Goal: Task Accomplishment & Management: Use online tool/utility

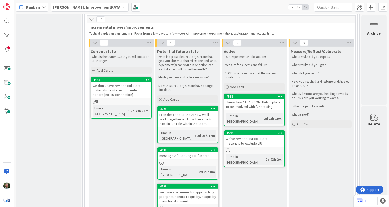
scroll to position [359, 0]
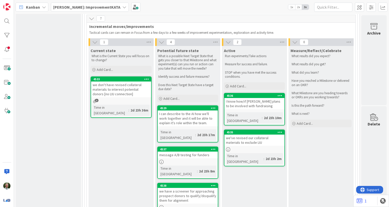
click at [281, 98] on div "I know how/if [PERSON_NAME] plans to be involved with fundraising" at bounding box center [254, 103] width 60 height 11
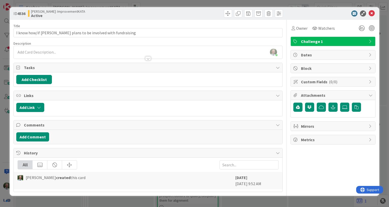
click at [29, 53] on div at bounding box center [148, 55] width 269 height 5
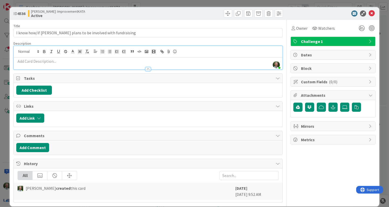
click at [26, 61] on p at bounding box center [148, 62] width 264 height 6
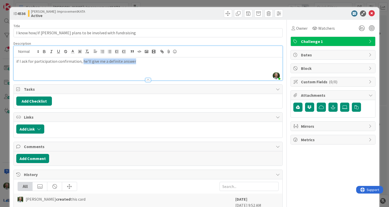
drag, startPoint x: 135, startPoint y: 61, endPoint x: 81, endPoint y: 64, distance: 54.3
click at [81, 64] on p "if I ask for participation confirmation, he'll give me a definite answer" at bounding box center [148, 62] width 264 height 6
drag, startPoint x: 89, startPoint y: 61, endPoint x: 80, endPoint y: 62, distance: 9.2
click at [80, 62] on p "if I ask for participation confirmation, He'll clarify his commitment." at bounding box center [148, 62] width 264 height 6
drag, startPoint x: 99, startPoint y: 61, endPoint x: 80, endPoint y: 62, distance: 18.9
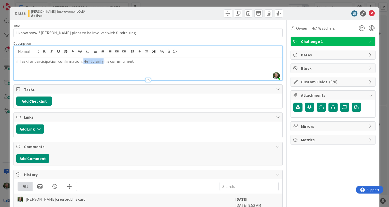
click at [80, 62] on p "if I ask for participation confirmation, He'll clarify his commitment." at bounding box center [148, 62] width 264 height 6
click at [135, 61] on p "if I ask for participation confirmation, I'll be clear his commitment." at bounding box center [148, 62] width 264 height 6
click at [370, 13] on icon at bounding box center [372, 13] width 6 height 6
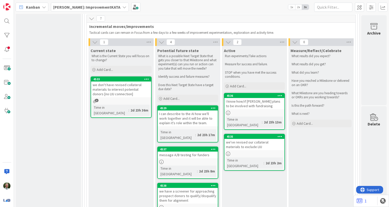
click at [241, 98] on link "4536 I know how/if [PERSON_NAME] plans to be involved with fundraising Time in …" at bounding box center [254, 111] width 61 height 37
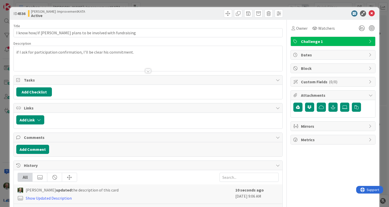
click at [307, 54] on span "Dates" at bounding box center [333, 55] width 65 height 6
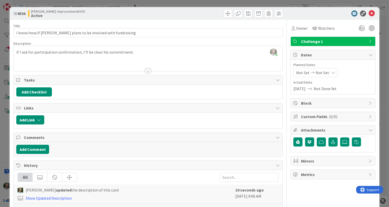
click at [330, 89] on span "Not Done Yet" at bounding box center [325, 89] width 23 height 6
click at [324, 91] on span "Not Done Yet" at bounding box center [325, 89] width 23 height 6
click at [317, 72] on span "Not Set" at bounding box center [322, 73] width 13 height 6
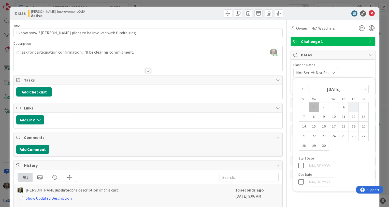
click at [356, 107] on td "5" at bounding box center [354, 108] width 10 height 10
click at [311, 107] on td "1" at bounding box center [314, 108] width 10 height 10
type input "[DATE]"
click at [323, 72] on span "Not Set" at bounding box center [320, 73] width 13 height 6
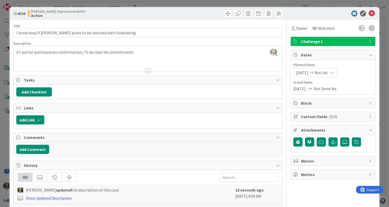
click at [328, 72] on span "Not Set" at bounding box center [320, 73] width 13 height 6
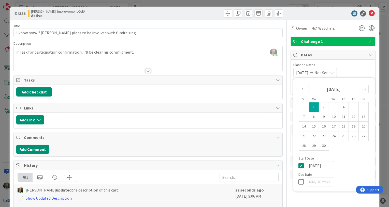
click at [328, 73] on span "Not Set" at bounding box center [320, 73] width 13 height 6
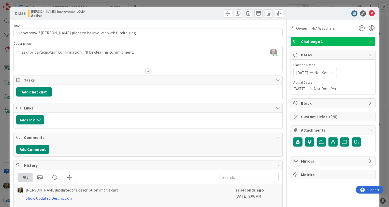
click at [330, 89] on span "Not Done Yet" at bounding box center [325, 89] width 23 height 6
click at [328, 73] on span "Not Set" at bounding box center [320, 73] width 13 height 6
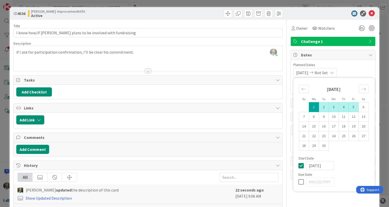
click at [354, 107] on td "5" at bounding box center [354, 108] width 10 height 10
type input "[DATE]"
click at [355, 70] on div "[DATE] [DATE] Su Mo Tu We Th Fr Sa [DATE] 1 2 3 4 5 6 7 8 9 10 11 12 13 14 15 1…" at bounding box center [332, 72] width 79 height 9
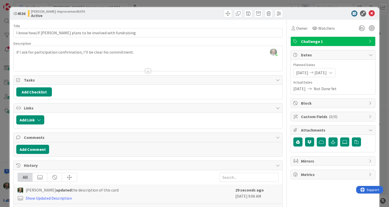
click at [327, 90] on span "Not Done Yet" at bounding box center [325, 89] width 23 height 6
click at [371, 11] on icon at bounding box center [372, 13] width 6 height 6
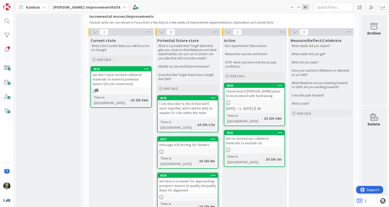
scroll to position [370, 0]
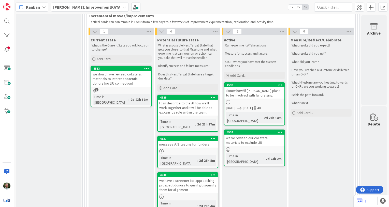
click at [262, 130] on link "4535 we've revised our collateral materials to exclude LIU Time in Column : 2d …" at bounding box center [254, 148] width 61 height 37
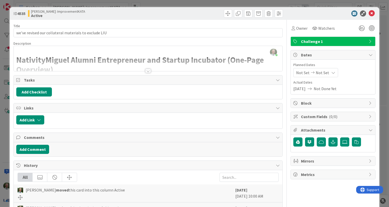
click at [148, 71] on div at bounding box center [148, 71] width 6 height 4
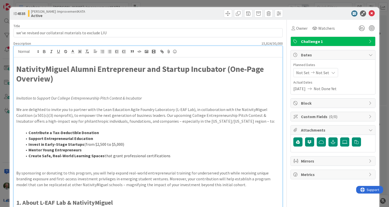
click at [28, 60] on p at bounding box center [148, 62] width 264 height 6
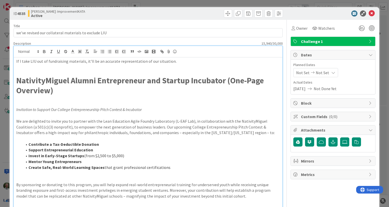
click at [28, 68] on p at bounding box center [148, 67] width 264 height 6
click at [372, 13] on icon at bounding box center [372, 13] width 6 height 6
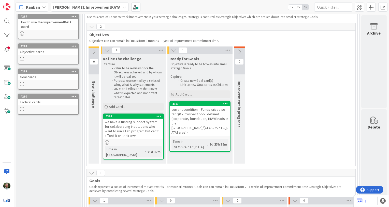
scroll to position [41, 0]
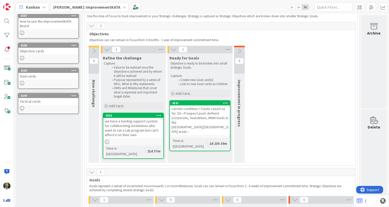
click at [122, 137] on div "we have a funding support system for collaborating institutions who want to run…" at bounding box center [133, 128] width 60 height 20
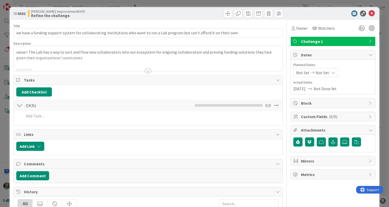
click at [147, 70] on div at bounding box center [148, 71] width 6 height 4
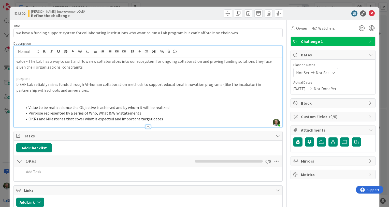
drag, startPoint x: 95, startPoint y: 61, endPoint x: 117, endPoint y: 62, distance: 22.4
click at [117, 62] on p "value= The Lab has a way to sort and flow new collaborators into our ecosystem …" at bounding box center [148, 64] width 264 height 11
drag, startPoint x: 118, startPoint y: 62, endPoint x: 96, endPoint y: 61, distance: 22.1
click at [96, 61] on p "value= The Lab has a way to sort and flow new collaborators into our ecosystem …" at bounding box center [148, 64] width 264 height 11
click at [264, 62] on p "value= The Lab has a way to sort and flow new pitch competition/startup incubat…" at bounding box center [148, 64] width 264 height 11
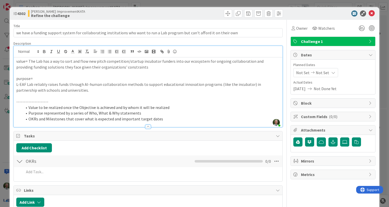
click at [99, 71] on p at bounding box center [148, 73] width 264 height 6
drag, startPoint x: 46, startPoint y: 67, endPoint x: 140, endPoint y: 69, distance: 93.9
click at [140, 69] on p "value= The Lab has a way to sort and flow new pitch competition/startup incubat…" at bounding box center [148, 64] width 264 height 11
click at [72, 67] on p "value= The Lab has a way to sort and flow new pitch competition/startup incubat…" at bounding box center [148, 64] width 264 height 11
click at [371, 13] on icon at bounding box center [372, 13] width 6 height 6
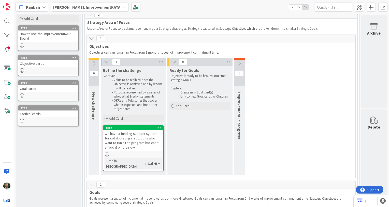
scroll to position [28, 0]
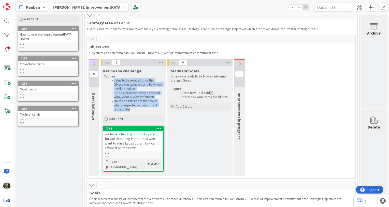
drag, startPoint x: 132, startPoint y: 110, endPoint x: 112, endPoint y: 80, distance: 36.2
click at [112, 80] on ol "Value to be realized once the Objective is achieved and by whom it will be real…" at bounding box center [133, 95] width 59 height 33
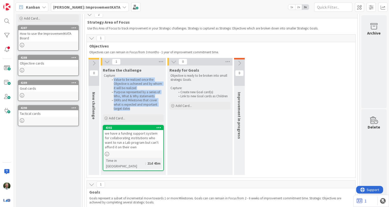
click at [143, 136] on div "we have a funding support system for collaborating institutions who want to run…" at bounding box center [133, 140] width 60 height 20
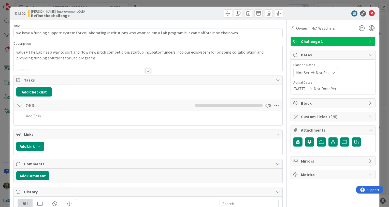
click at [149, 71] on div at bounding box center [148, 71] width 6 height 4
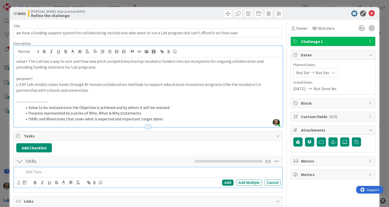
click at [36, 171] on p at bounding box center [151, 172] width 255 height 6
click at [95, 94] on p at bounding box center [148, 96] width 264 height 6
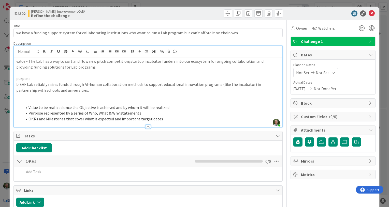
click at [95, 94] on p at bounding box center [148, 96] width 264 height 6
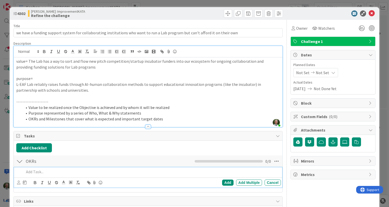
click at [38, 174] on p at bounding box center [151, 172] width 255 height 6
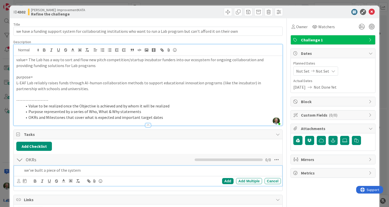
click at [85, 170] on p "we've built a piece of the system" at bounding box center [151, 171] width 255 height 6
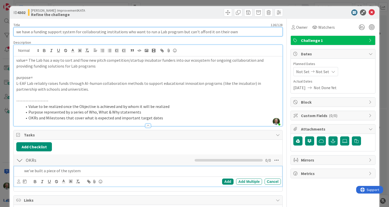
drag, startPoint x: 80, startPoint y: 32, endPoint x: 103, endPoint y: 32, distance: 22.1
click at [103, 32] on input "we have a funding support system for collaborating institutions who want to run…" at bounding box center [147, 31] width 269 height 9
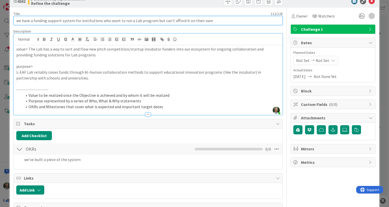
scroll to position [17, 0]
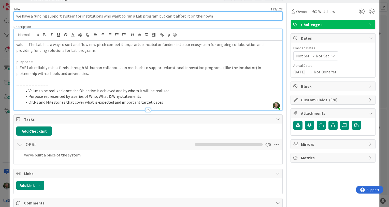
type input "we have a funding support system for institutions who want to run a Lab program…"
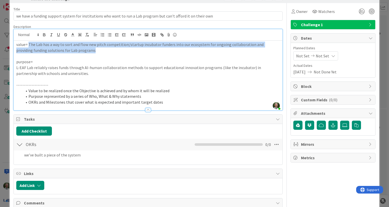
drag, startPoint x: 28, startPoint y: 45, endPoint x: 110, endPoint y: 53, distance: 82.1
click at [110, 53] on div "value= The Lab has a way to sort and flow new pitch competition/startup incubat…" at bounding box center [148, 76] width 269 height 70
click at [133, 45] on p "value= The Lab has a way to sort and flow new pitch competition/startup incubat…" at bounding box center [148, 47] width 264 height 11
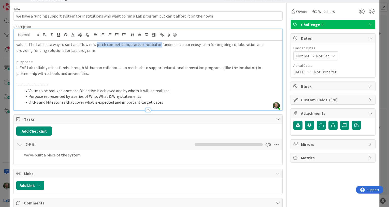
drag, startPoint x: 95, startPoint y: 45, endPoint x: 157, endPoint y: 46, distance: 61.6
click at [157, 46] on p "value= The Lab has a way to sort and flow new pitch competition/startup incubat…" at bounding box center [148, 47] width 264 height 11
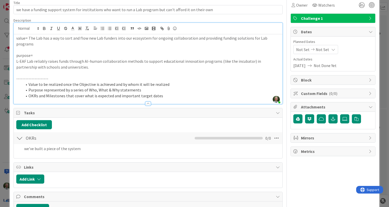
scroll to position [26, 0]
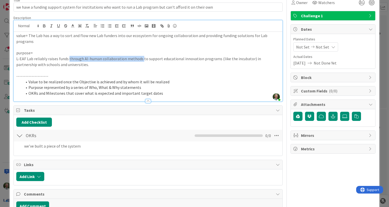
drag, startPoint x: 140, startPoint y: 53, endPoint x: 68, endPoint y: 51, distance: 71.5
click at [68, 56] on p "L-EAF Lab reliably raises funds through AI-human collaboration methods to suppo…" at bounding box center [148, 61] width 264 height 11
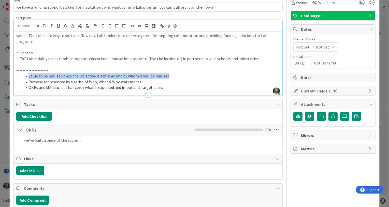
drag, startPoint x: 168, startPoint y: 70, endPoint x: 16, endPoint y: 69, distance: 152.2
click at [16, 73] on ol "Value to be realized once the Objective is achieved and by whom it will be real…" at bounding box center [148, 81] width 264 height 17
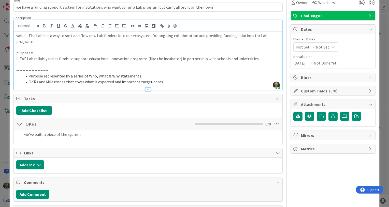
click at [137, 73] on li "Purpose represented by a series of Who, What & Why statements" at bounding box center [150, 76] width 257 height 6
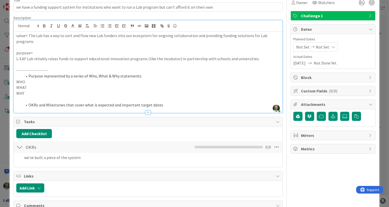
click at [122, 102] on li "OKRs and Milestones that cover what is expected and important target dates" at bounding box center [150, 105] width 257 height 6
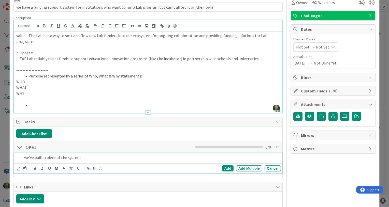
click at [102, 155] on p "we've built a piece of the system" at bounding box center [151, 158] width 255 height 6
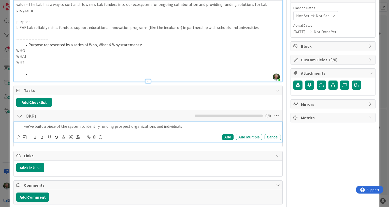
scroll to position [68, 0]
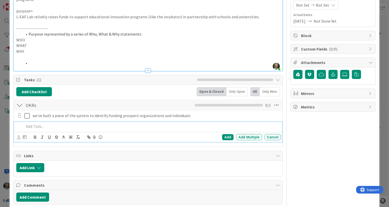
click at [77, 124] on p at bounding box center [151, 127] width 255 height 6
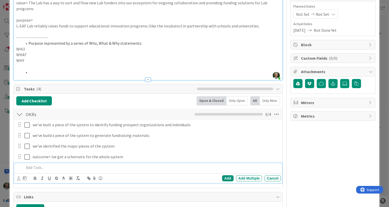
scroll to position [0, 0]
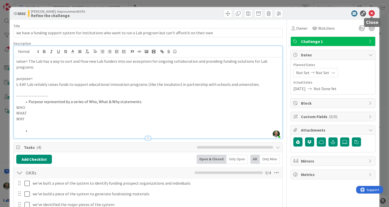
click at [372, 12] on icon at bounding box center [372, 13] width 6 height 6
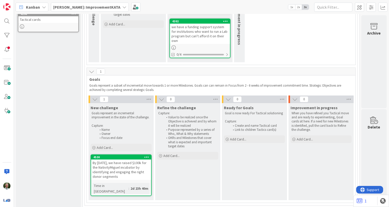
scroll to position [124, 0]
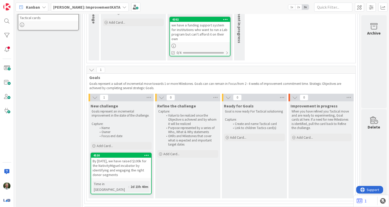
click at [117, 168] on div "By [DATE], we have raised $100k for the NativityMiguel incubator by identifying…" at bounding box center [121, 168] width 60 height 20
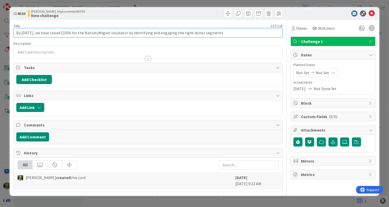
click at [45, 32] on input "By [DATE], we have raised $100k for the NativityMiguel incubator by identifying…" at bounding box center [147, 32] width 269 height 9
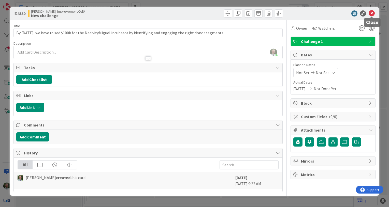
click at [373, 13] on icon at bounding box center [372, 13] width 6 height 6
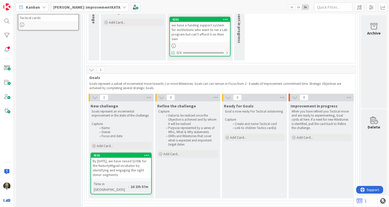
click at [197, 42] on link "4302 we have a funding support system for institutions who want to run a Lab pr…" at bounding box center [199, 37] width 61 height 40
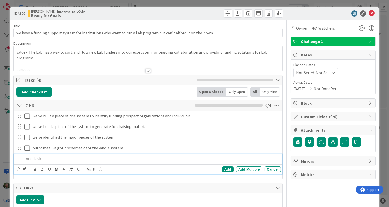
click at [34, 157] on p at bounding box center [151, 159] width 255 height 6
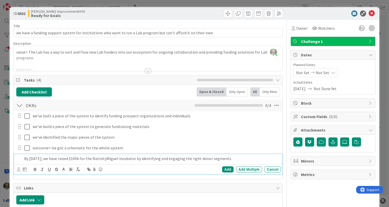
click at [30, 158] on p "By [DATE], we have raised $100k for the NativityMiguel incubator by identifying…" at bounding box center [151, 159] width 255 height 6
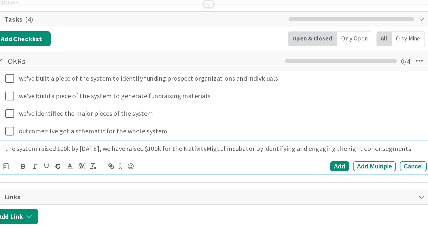
scroll to position [124, 0]
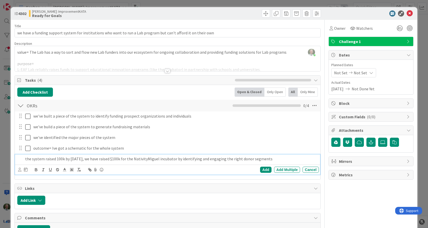
click at [192, 159] on p "the system raised 100k by [DATE], we have raised $100k for the NativityMiguel i…" at bounding box center [171, 159] width 292 height 6
click at [265, 170] on div "Add" at bounding box center [265, 170] width 11 height 6
